Goal: Information Seeking & Learning: Learn about a topic

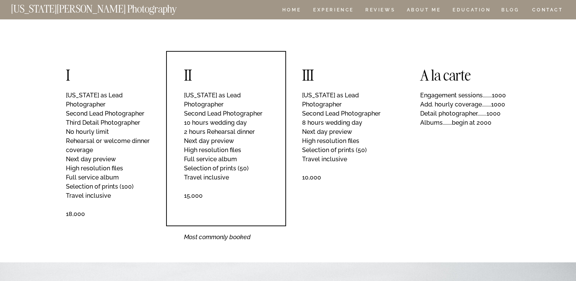
scroll to position [1376, 0]
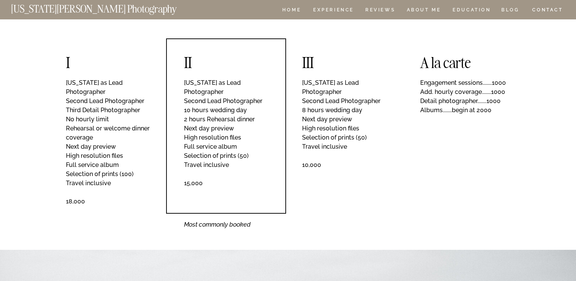
scroll to position [1410, 0]
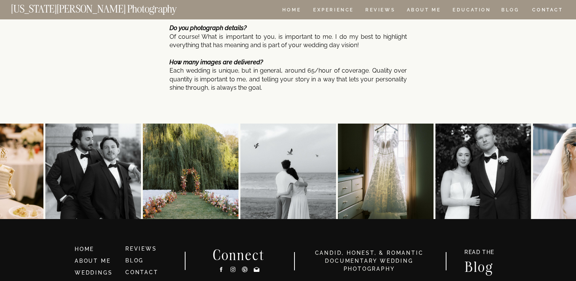
scroll to position [2383, 0]
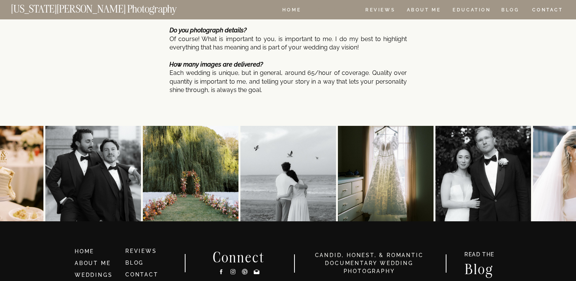
click at [322, 10] on nav "Experience" at bounding box center [333, 11] width 40 height 6
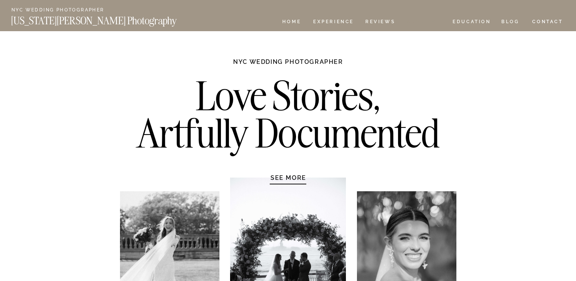
click at [416, 19] on nav "ABOUT ME" at bounding box center [423, 22] width 35 height 6
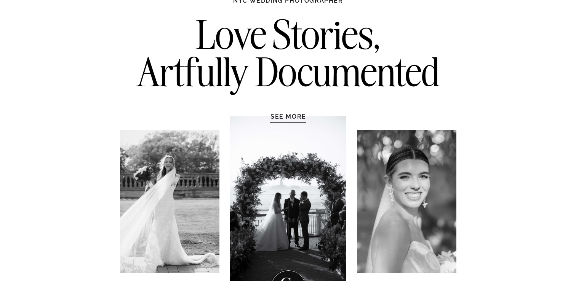
scroll to position [128, 0]
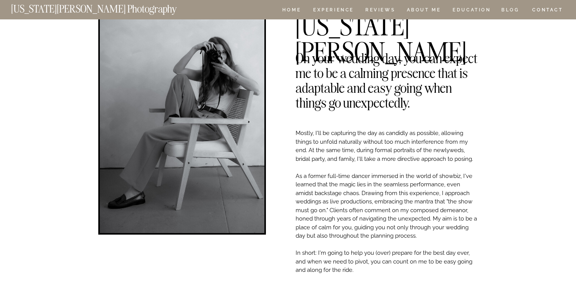
scroll to position [58, 0]
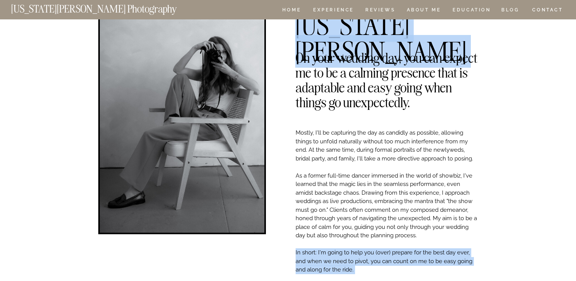
drag, startPoint x: 362, startPoint y: 267, endPoint x: 297, endPoint y: 57, distance: 219.9
click at [297, 57] on div "Mostly, I'll be capturing the day as candidly as possible, allowing things to u…" at bounding box center [287, 136] width 457 height 350
click at [297, 57] on h2 "On your wedding day, you can expect me to be a calming presence that is adaptab…" at bounding box center [386, 55] width 182 height 11
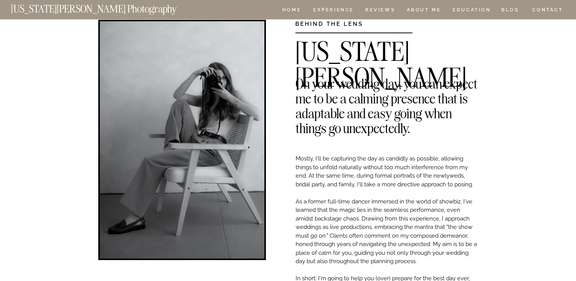
scroll to position [31, 0]
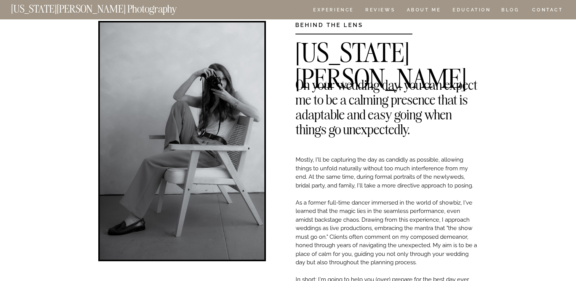
click at [288, 9] on nav "HOME" at bounding box center [292, 11] width 22 height 6
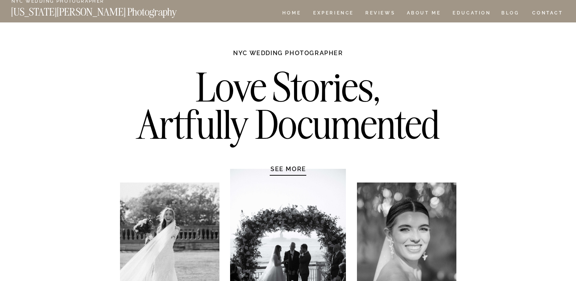
scroll to position [13, 0]
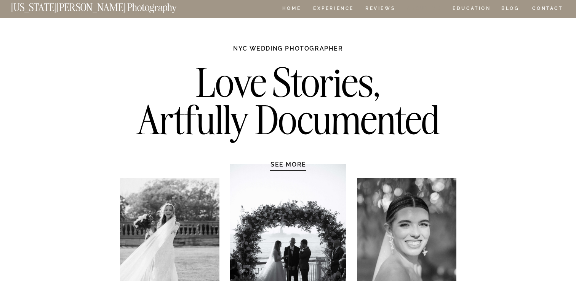
click at [417, 7] on nav "ABOUT ME" at bounding box center [423, 9] width 35 height 6
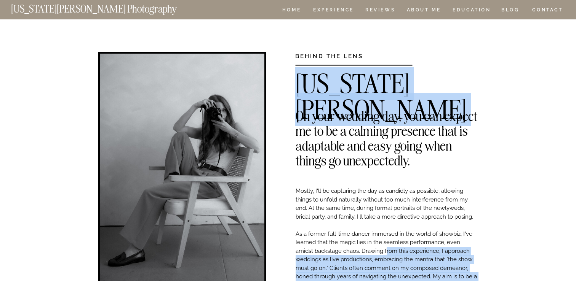
drag, startPoint x: 299, startPoint y: 115, endPoint x: 385, endPoint y: 249, distance: 159.8
click at [385, 249] on div "Mostly, I'll be capturing the day as candidly as possible, allowing things to u…" at bounding box center [287, 194] width 457 height 350
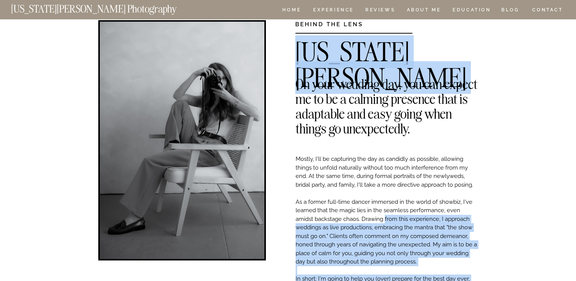
scroll to position [73, 0]
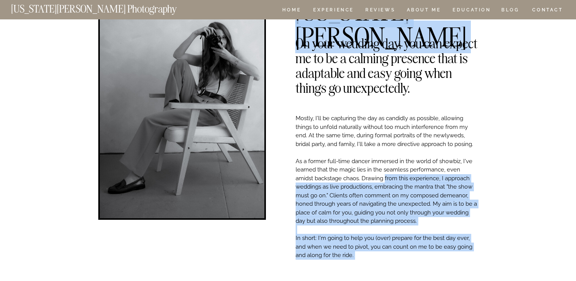
click at [400, 203] on p "Mostly, I'll be capturing the day as candidly as possible, allowing things to u…" at bounding box center [386, 215] width 182 height 202
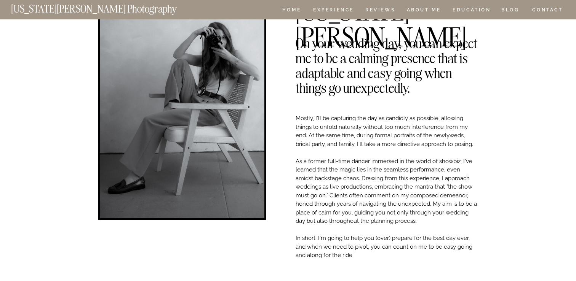
drag, startPoint x: 367, startPoint y: 255, endPoint x: 299, endPoint y: 108, distance: 161.8
copy p "Mostly, I'll be capturing the day as candidly as possible, allowing things to u…"
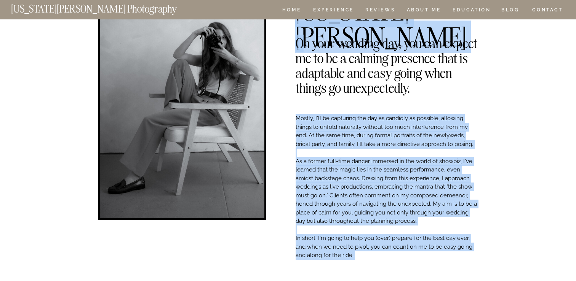
drag, startPoint x: 423, startPoint y: 93, endPoint x: 306, endPoint y: 50, distance: 124.7
click at [306, 47] on h2 "On your wedding day, you can expect me to be a calming presence that is adaptab…" at bounding box center [386, 41] width 182 height 11
drag, startPoint x: 298, startPoint y: 45, endPoint x: 418, endPoint y: 91, distance: 128.9
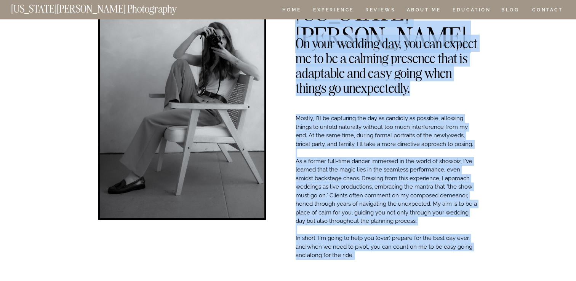
drag, startPoint x: 409, startPoint y: 91, endPoint x: 295, endPoint y: 46, distance: 121.7
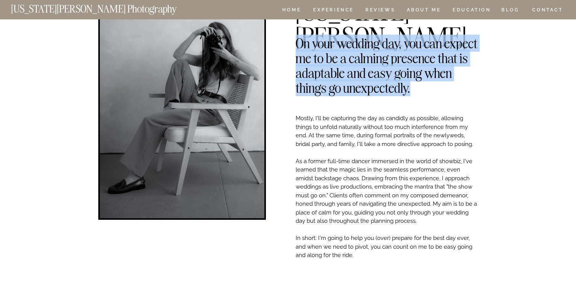
drag, startPoint x: 295, startPoint y: 43, endPoint x: 409, endPoint y: 91, distance: 122.7
click at [409, 47] on h2 "On your wedding day, you can expect me to be a calming presence that is adaptab…" at bounding box center [386, 41] width 182 height 11
copy h2 "On your wedding day, you can expect me to be a calming presence that is adaptab…"
click at [96, 10] on nav "[US_STATE][PERSON_NAME] Photography" at bounding box center [106, 7] width 191 height 6
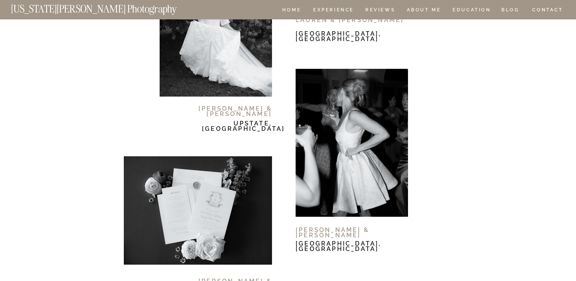
scroll to position [4688, 0]
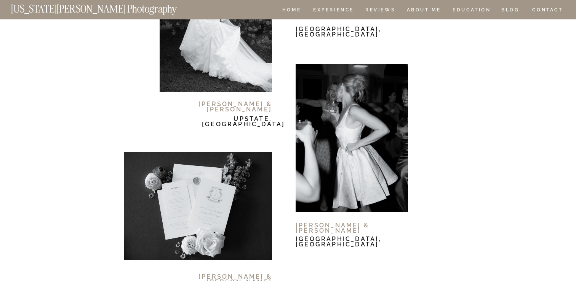
click at [424, 110] on h2 "+ YOUR WEDDING DAY" at bounding box center [395, 112] width 198 height 8
click at [442, 139] on p "I'll be a calm, constant presence throughout most of the day, quietly documenti…" at bounding box center [395, 130] width 198 height 18
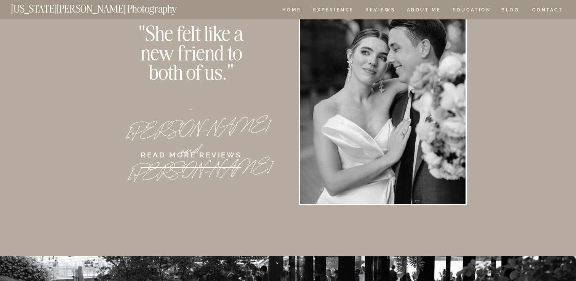
scroll to position [5097, 0]
